Goal: Find specific page/section: Find specific page/section

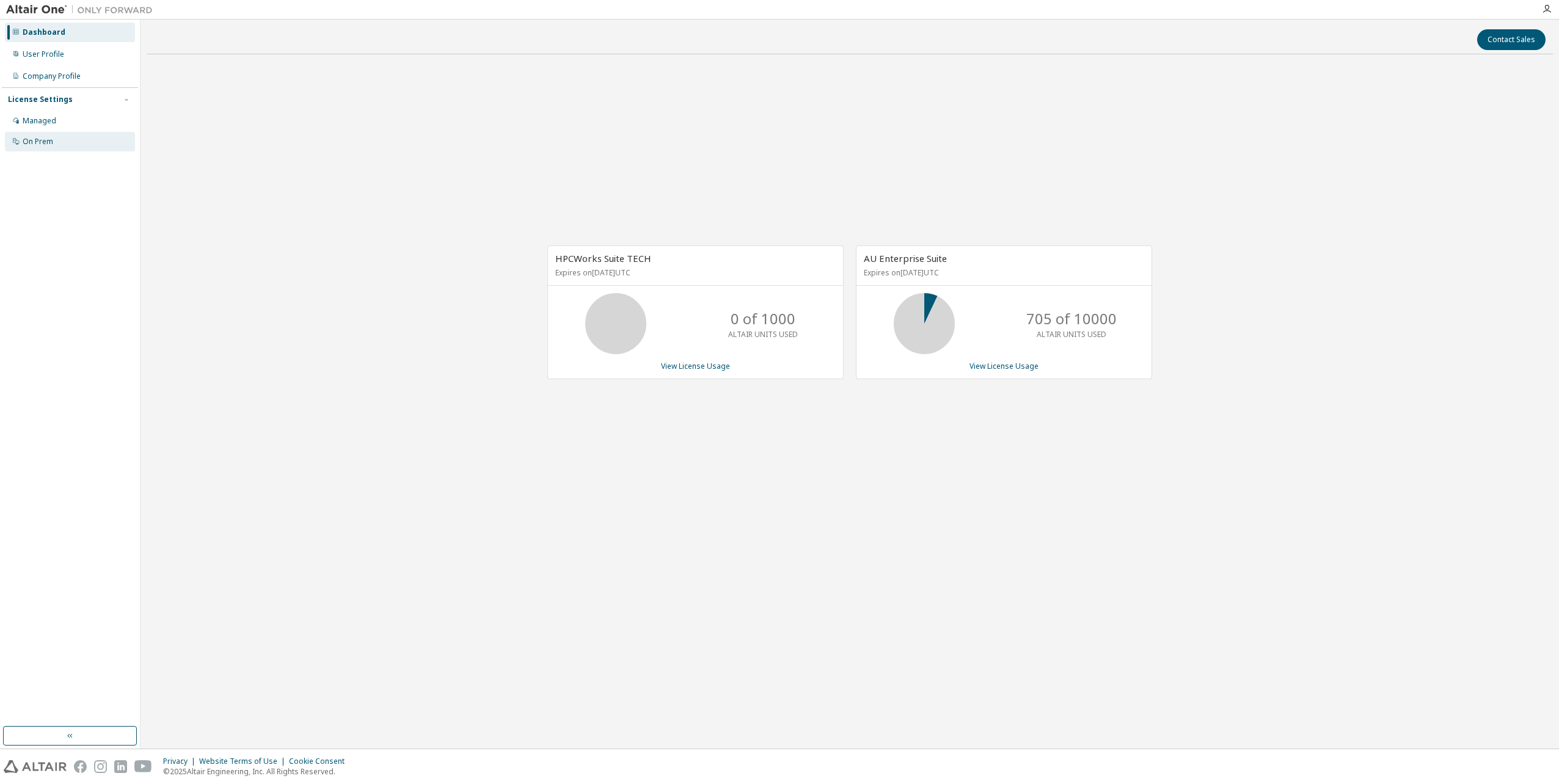
click at [42, 140] on div "On Prem" at bounding box center [38, 141] width 31 height 10
